Goal: Information Seeking & Learning: Check status

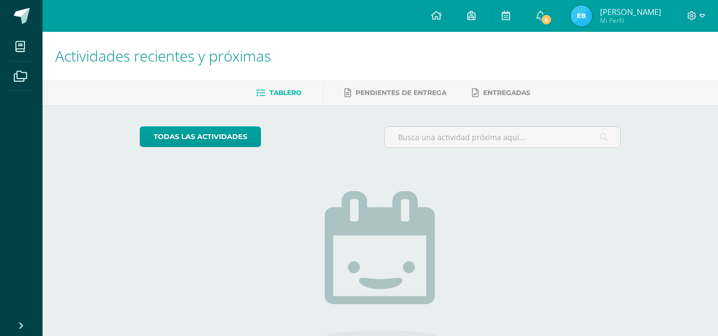
click at [622, 50] on h1 "Actividades recientes y próximas" at bounding box center [380, 56] width 650 height 48
click at [587, 13] on img at bounding box center [581, 15] width 21 height 21
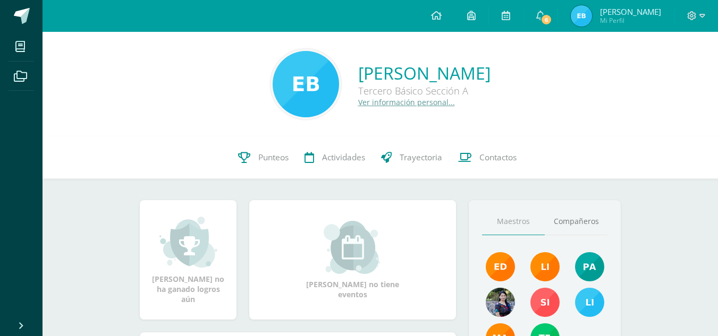
click at [264, 146] on link "Punteos" at bounding box center [263, 158] width 66 height 43
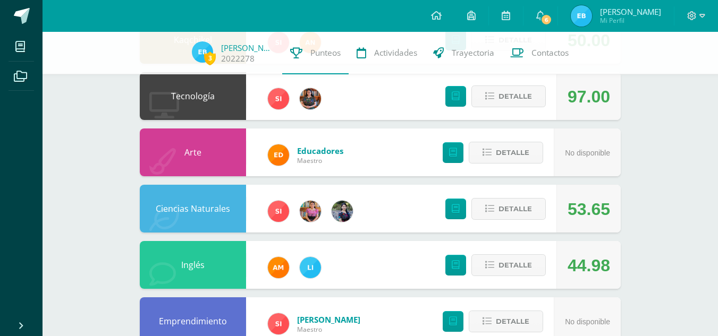
scroll to position [407, 0]
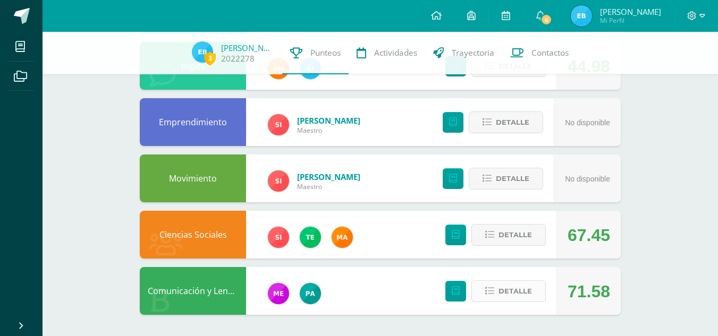
click at [536, 283] on button "Detalle" at bounding box center [508, 292] width 74 height 22
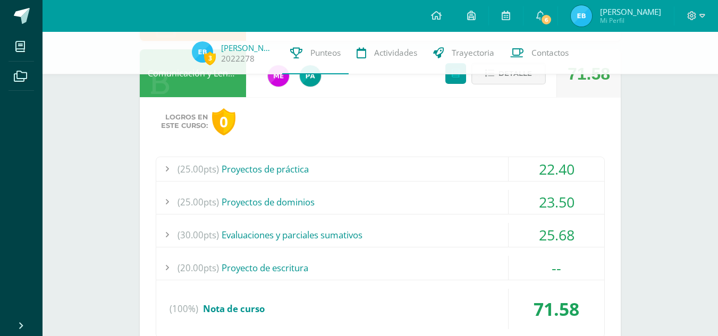
scroll to position [626, 0]
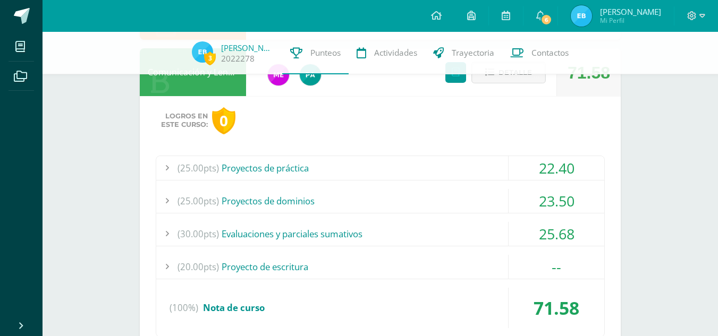
click at [563, 166] on div "22.40" at bounding box center [556, 168] width 96 height 24
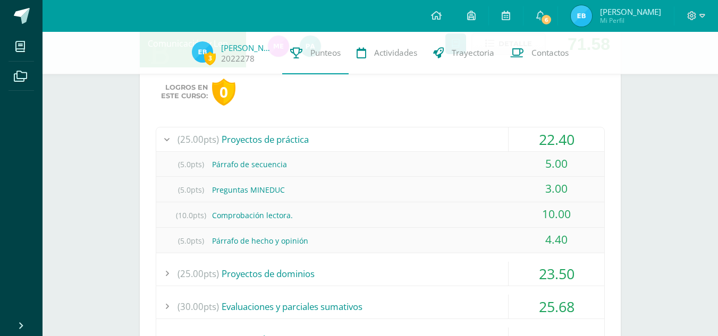
scroll to position [658, 0]
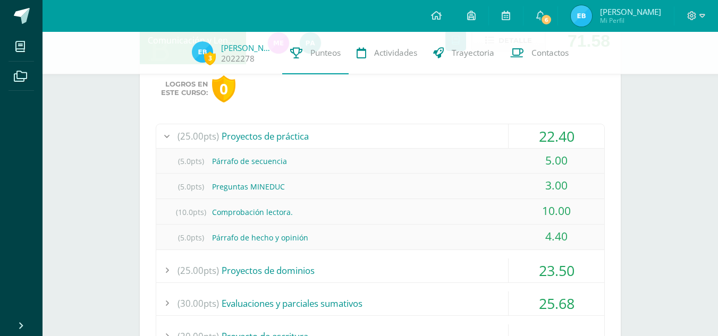
click at [561, 133] on div "22.40" at bounding box center [556, 136] width 96 height 24
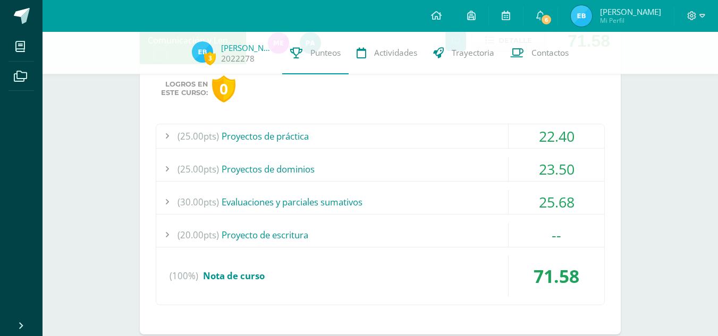
click at [564, 168] on div "23.50" at bounding box center [556, 169] width 96 height 24
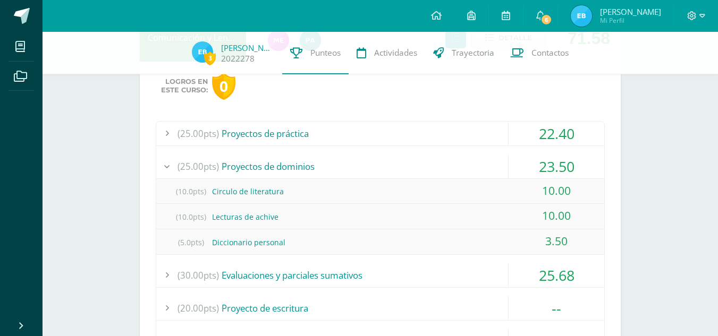
scroll to position [661, 0]
click at [567, 159] on div "23.50" at bounding box center [556, 166] width 96 height 24
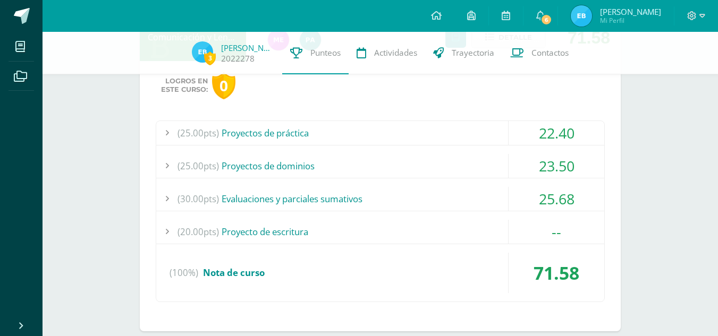
click at [555, 194] on div "25.68" at bounding box center [556, 199] width 96 height 24
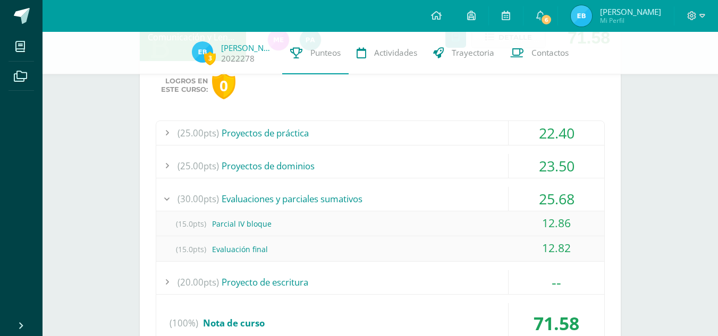
click at [555, 194] on div "25.68" at bounding box center [556, 199] width 96 height 24
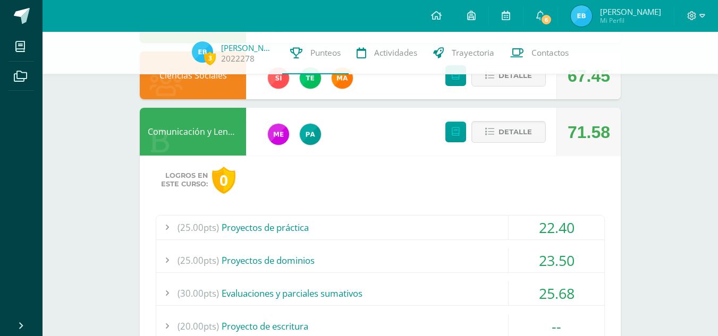
scroll to position [559, 0]
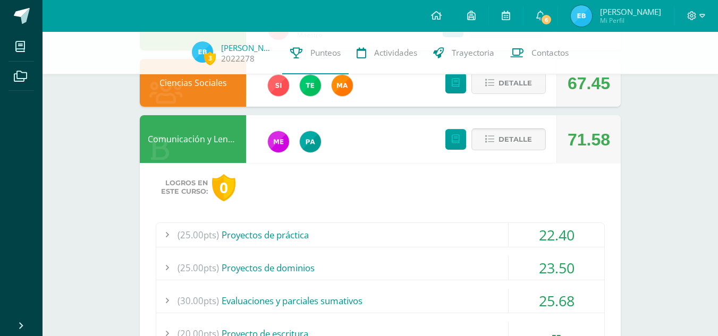
click at [520, 139] on span "Detalle" at bounding box center [514, 140] width 33 height 20
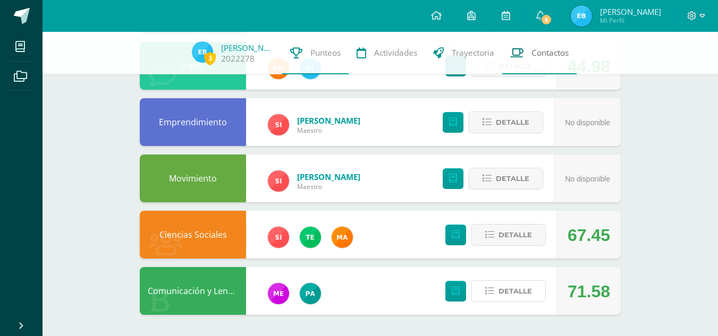
scroll to position [407, 0]
click at [548, 29] on link "6" at bounding box center [540, 16] width 34 height 32
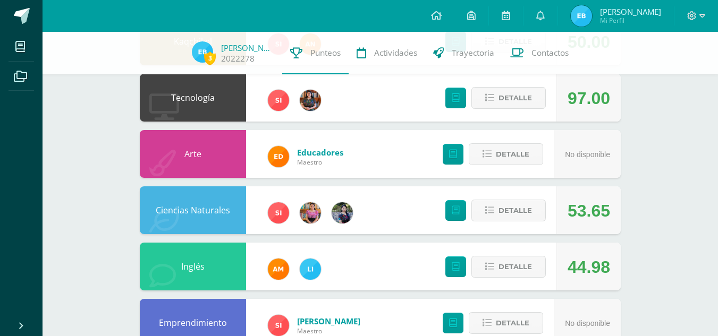
scroll to position [206, 0]
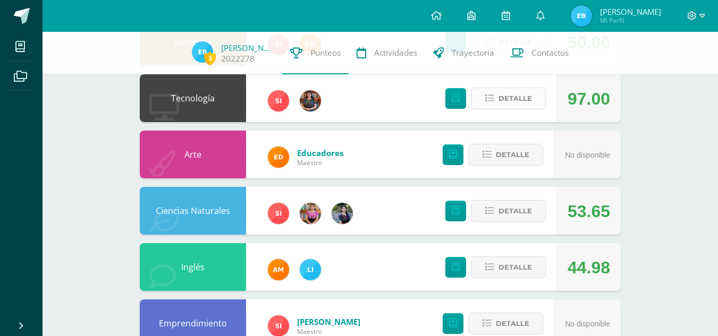
click at [518, 94] on span "Detalle" at bounding box center [514, 99] width 33 height 20
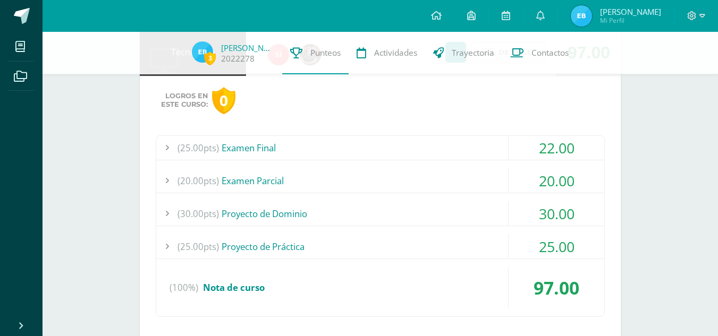
scroll to position [254, 0]
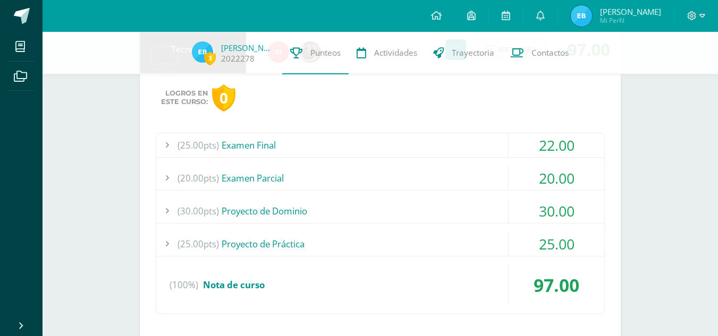
click at [555, 157] on div "22.00" at bounding box center [556, 145] width 96 height 24
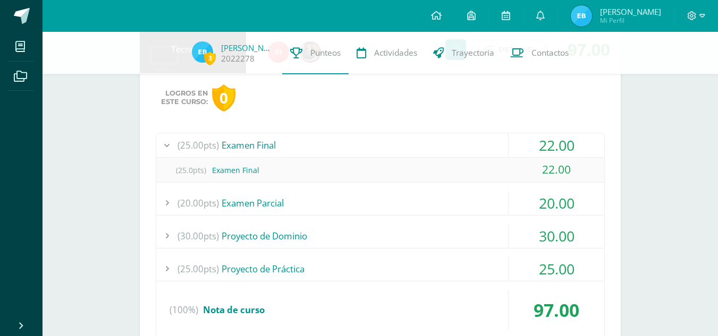
click at [555, 157] on div "22.00" at bounding box center [556, 145] width 96 height 24
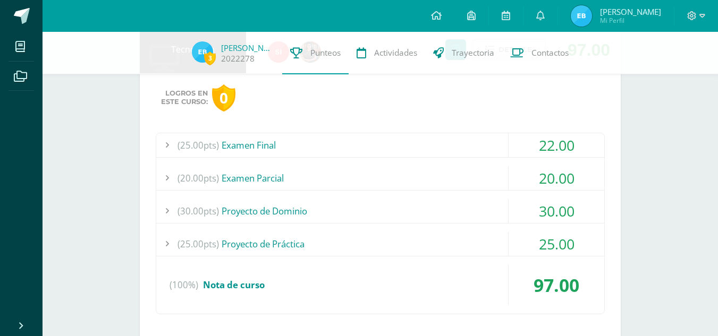
click at [551, 165] on div "(25.00pts) Examen Final 22.00 (25.0pts) Examen Final 22.00 (100%)" at bounding box center [380, 224] width 449 height 182
click at [548, 171] on div "20.00" at bounding box center [556, 178] width 96 height 24
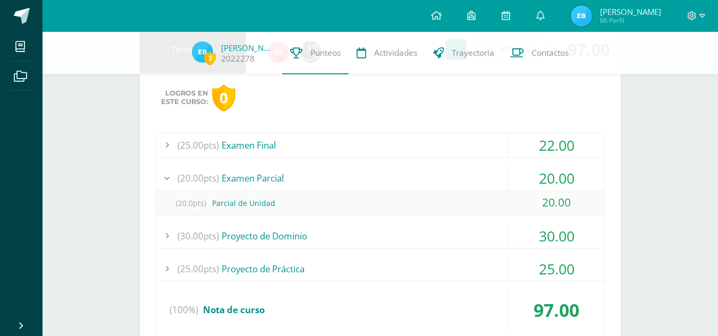
click at [548, 171] on div "20.00" at bounding box center [556, 178] width 96 height 24
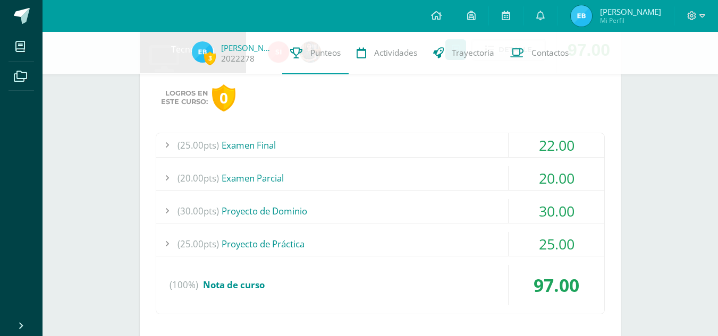
click at [556, 207] on div "30.00" at bounding box center [556, 211] width 96 height 24
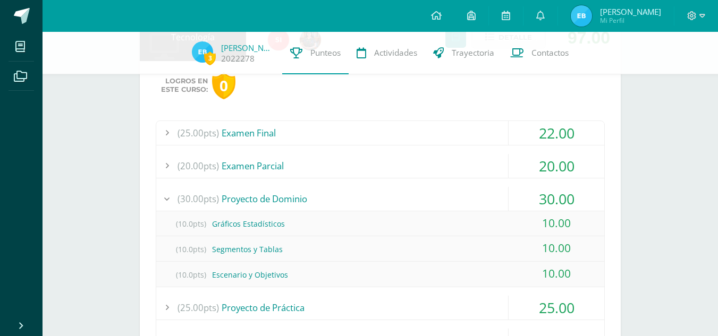
scroll to position [266, 0]
click at [562, 199] on div "30.00" at bounding box center [556, 200] width 96 height 24
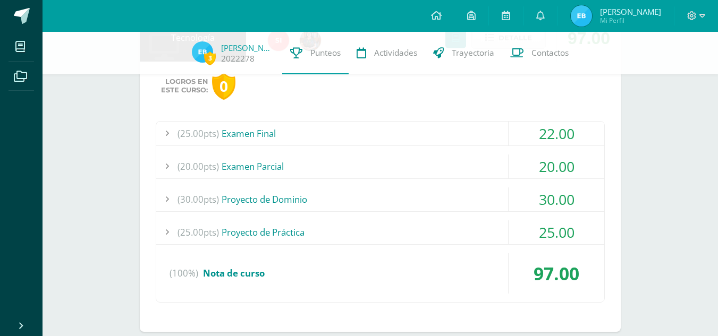
click at [554, 231] on div "25.00" at bounding box center [556, 232] width 96 height 24
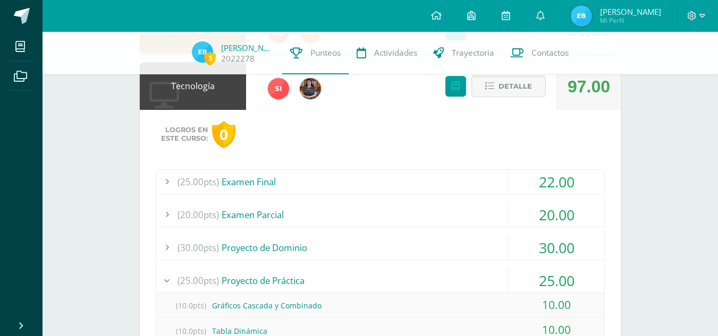
scroll to position [217, 0]
click at [529, 82] on span "Detalle" at bounding box center [514, 87] width 33 height 20
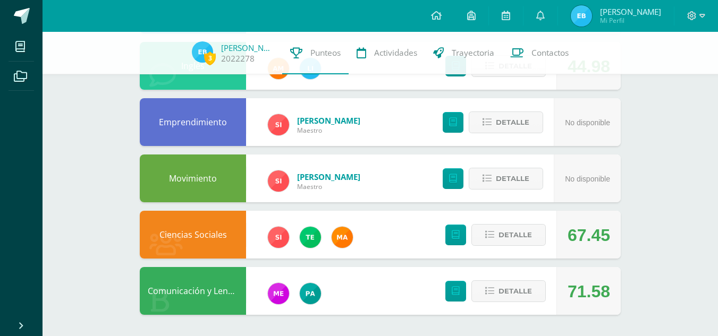
scroll to position [0, 0]
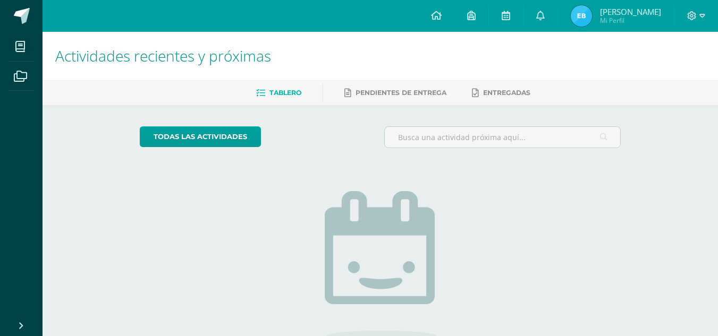
click at [580, 24] on img at bounding box center [581, 15] width 21 height 21
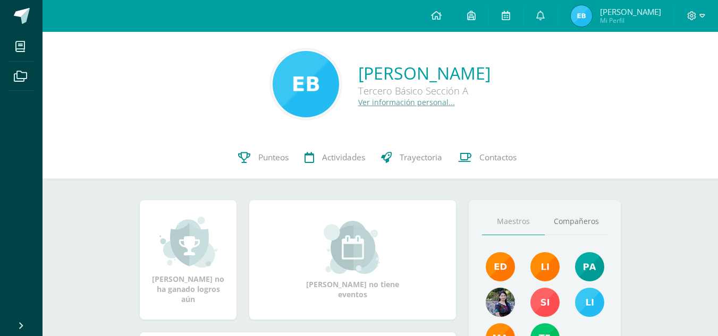
click at [267, 136] on div "Estefani Jimena Bocel Chipin Tercero Básico Sección A Ver información personal.…" at bounding box center [380, 84] width 675 height 105
click at [267, 157] on span "Punteos" at bounding box center [273, 157] width 30 height 11
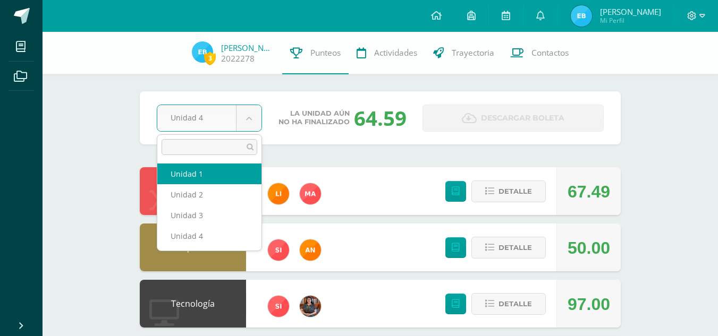
select select "Unidad 1"
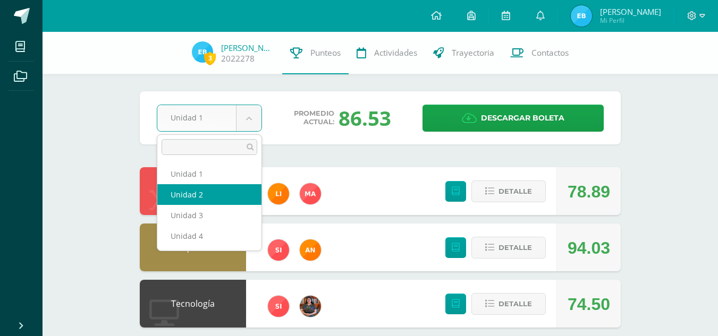
select select "Unidad 2"
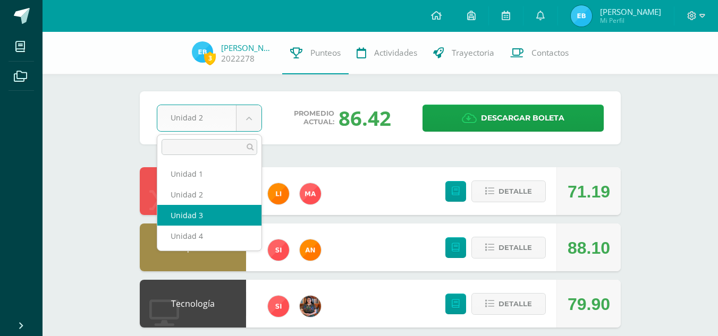
select select "Unidad 3"
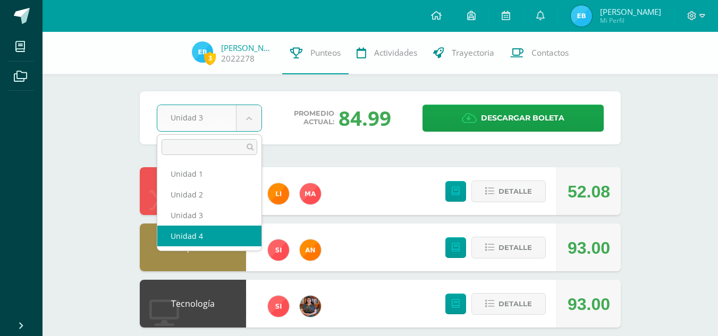
select select "Unidad 4"
